Goal: Navigation & Orientation: Go to known website

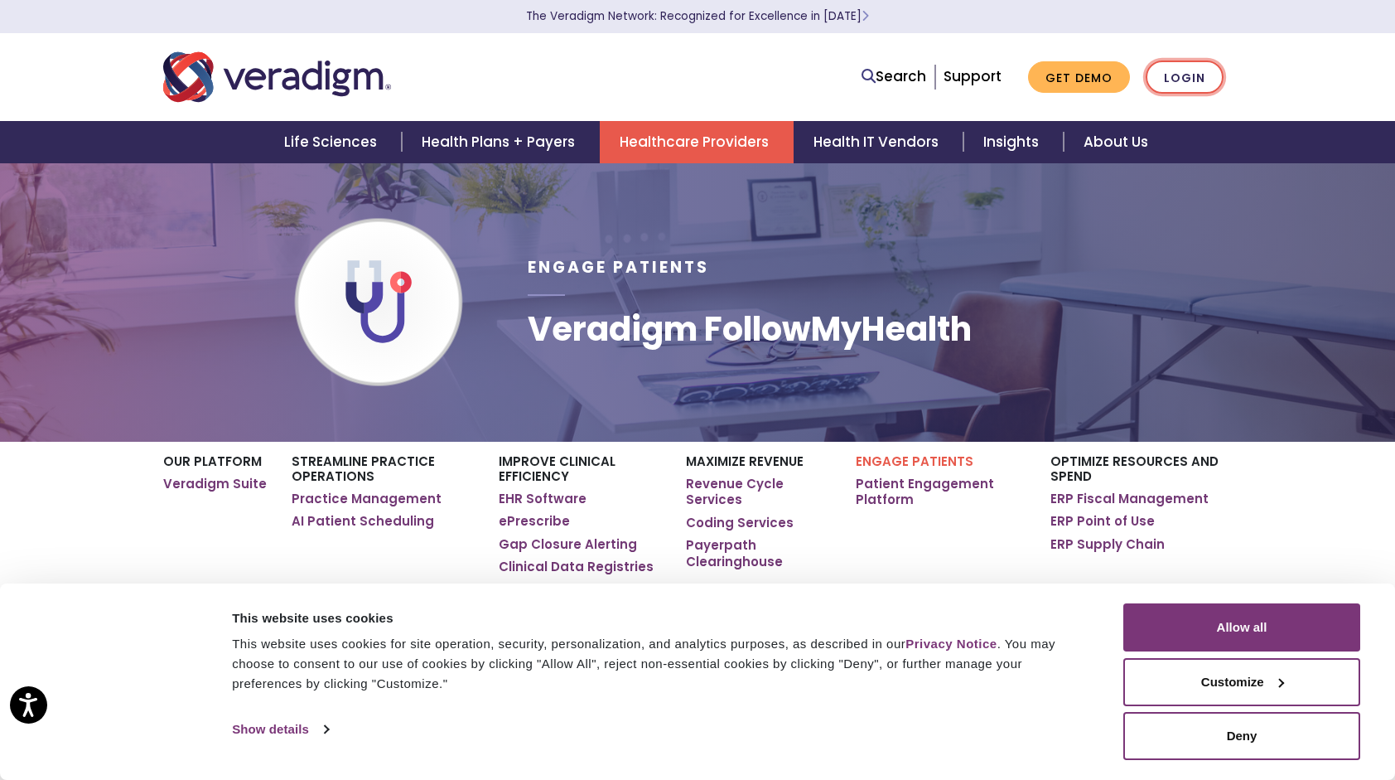
click at [1195, 85] on link "Login" at bounding box center [1185, 77] width 78 height 34
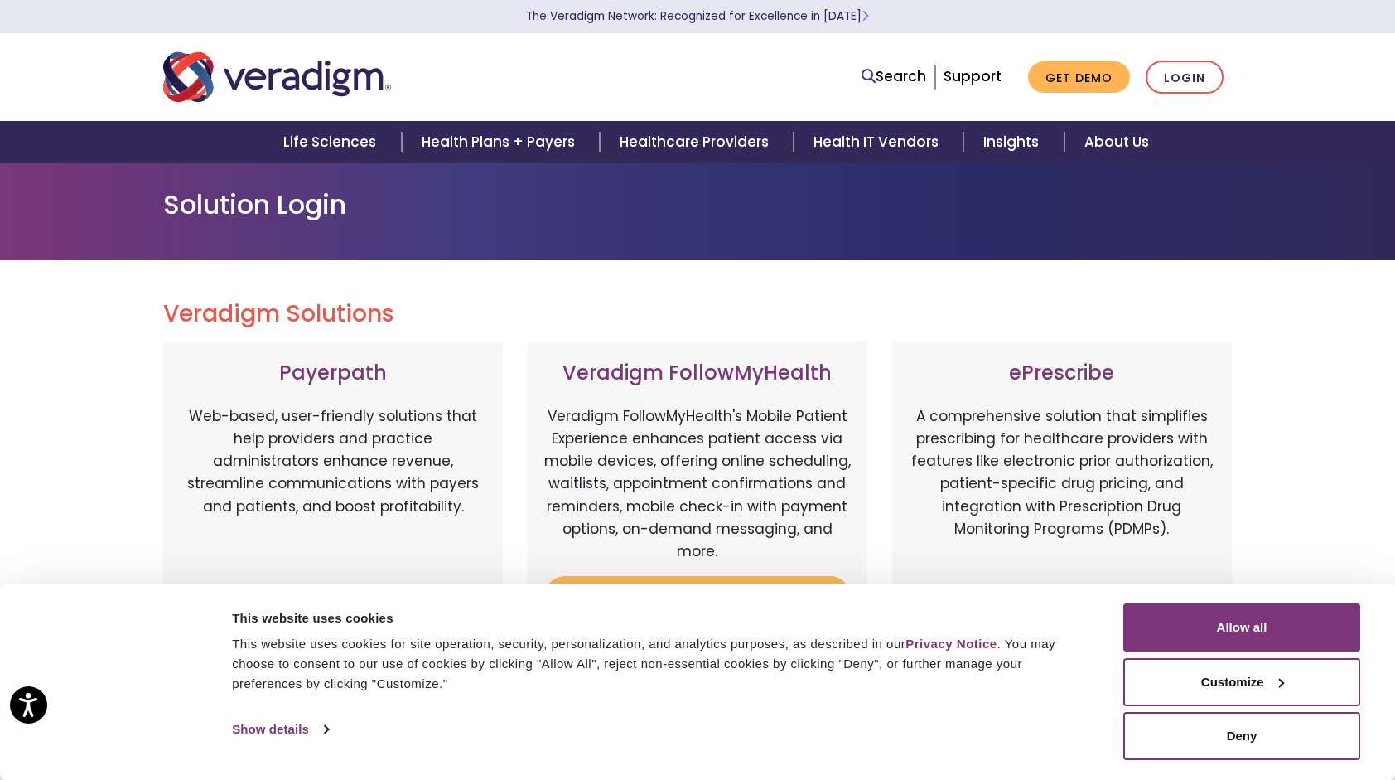
drag, startPoint x: 0, startPoint y: 0, endPoint x: 998, endPoint y: 767, distance: 1258.4
click at [998, 767] on div "Consent Details [#IABV2SETTINGS#] About This website uses cookies This website …" at bounding box center [697, 681] width 1395 height 196
click at [970, 745] on div "Consent Details [#IABV2SETTINGS#] About This website uses cookies This website …" at bounding box center [698, 681] width 1326 height 157
click at [1236, 741] on button "Deny" at bounding box center [1241, 736] width 237 height 48
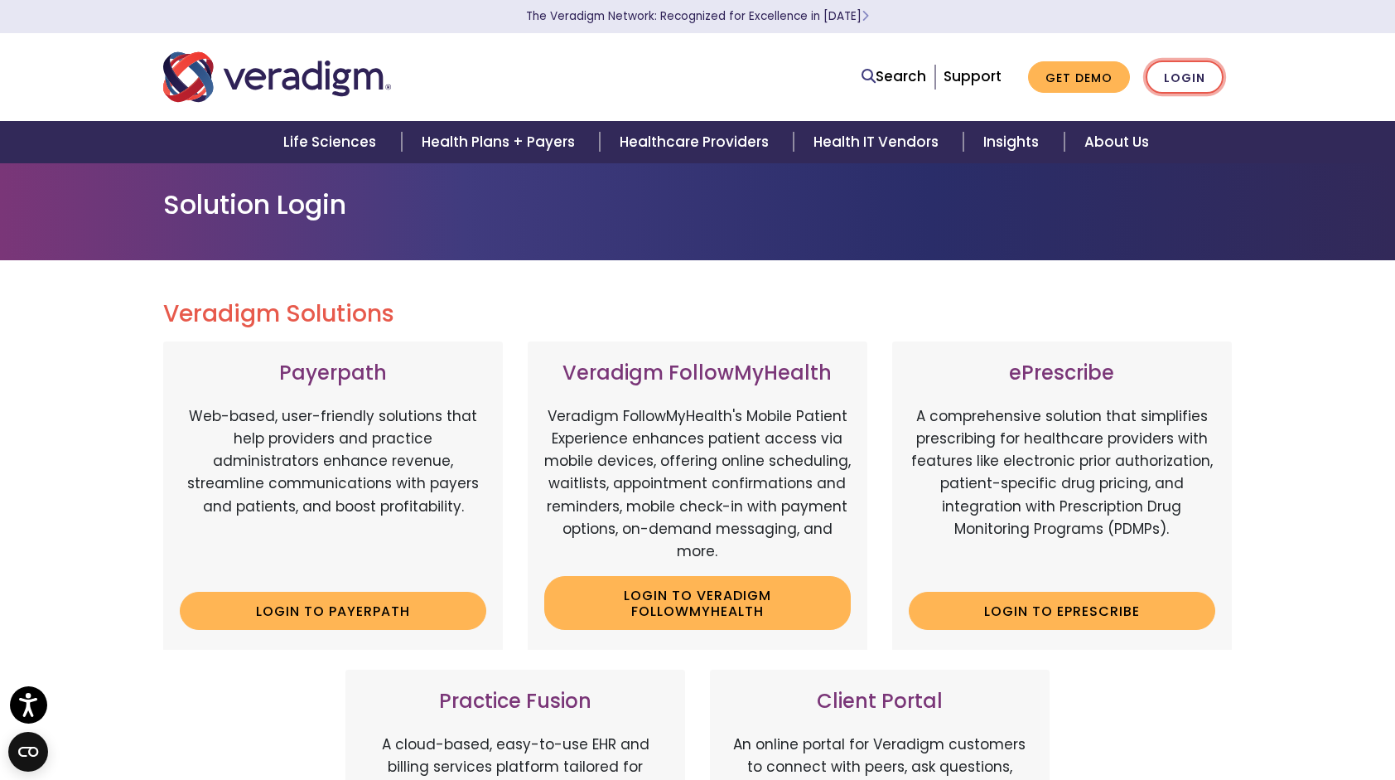
click at [1205, 75] on link "Login" at bounding box center [1185, 77] width 78 height 34
